Goal: Information Seeking & Learning: Learn about a topic

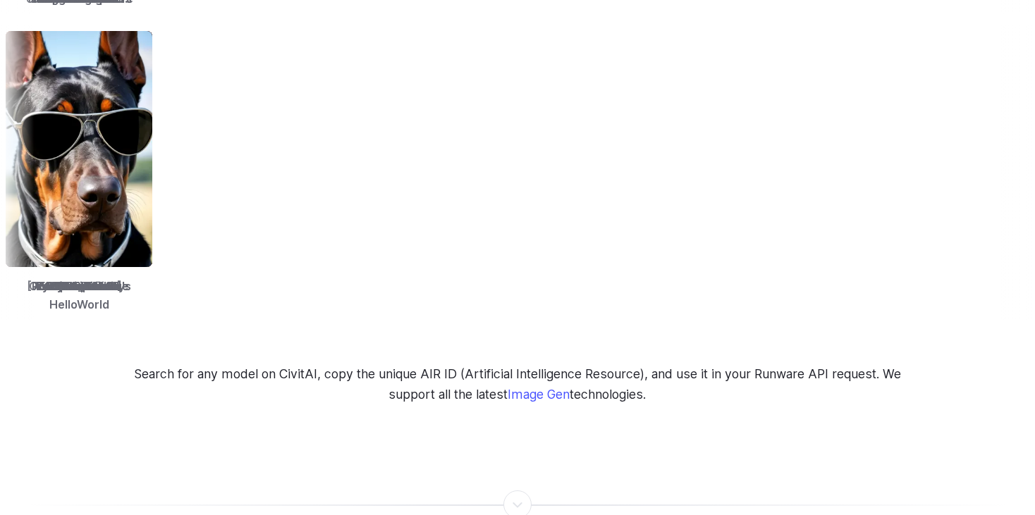
scroll to position [2056, 0]
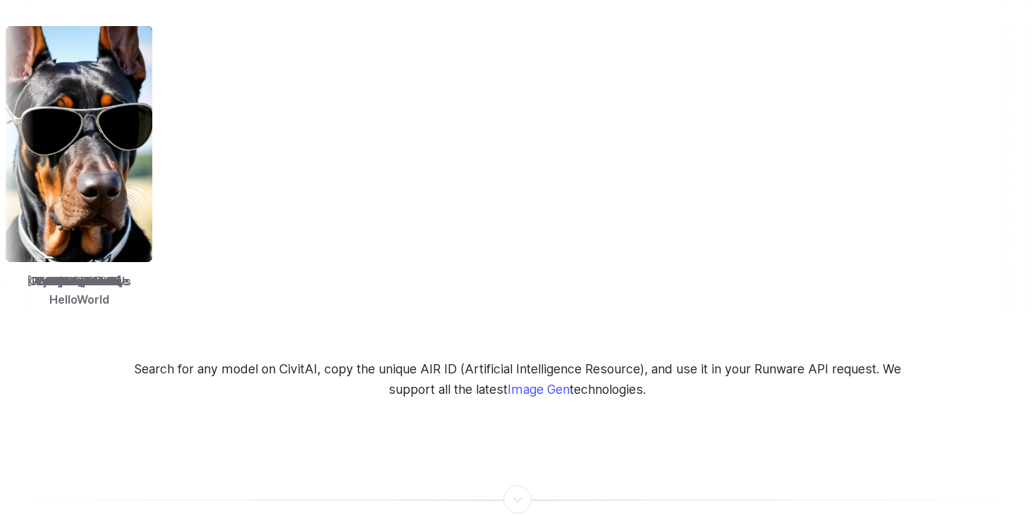
click at [542, 382] on link "Image Gen" at bounding box center [538, 389] width 62 height 15
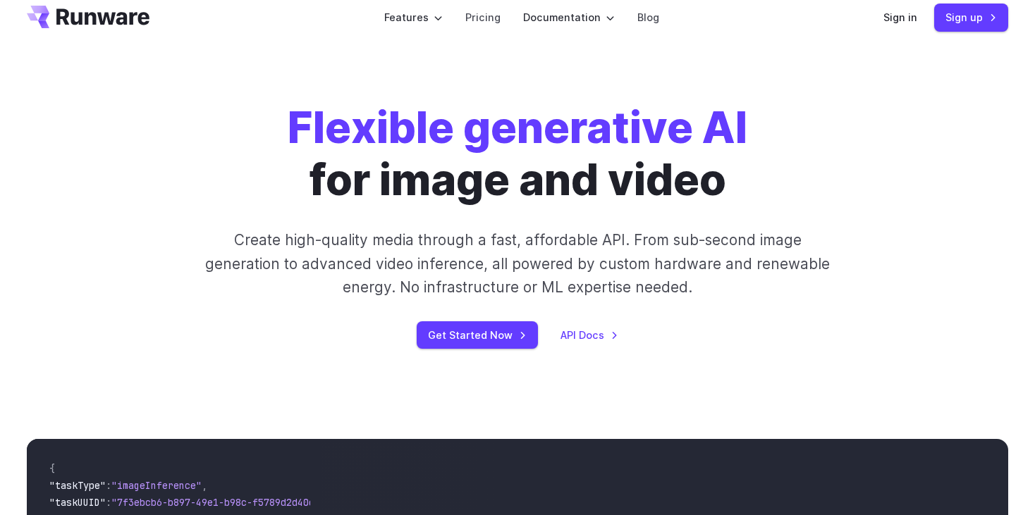
scroll to position [0, 0]
